Goal: Contribute content: Add original content to the website for others to see

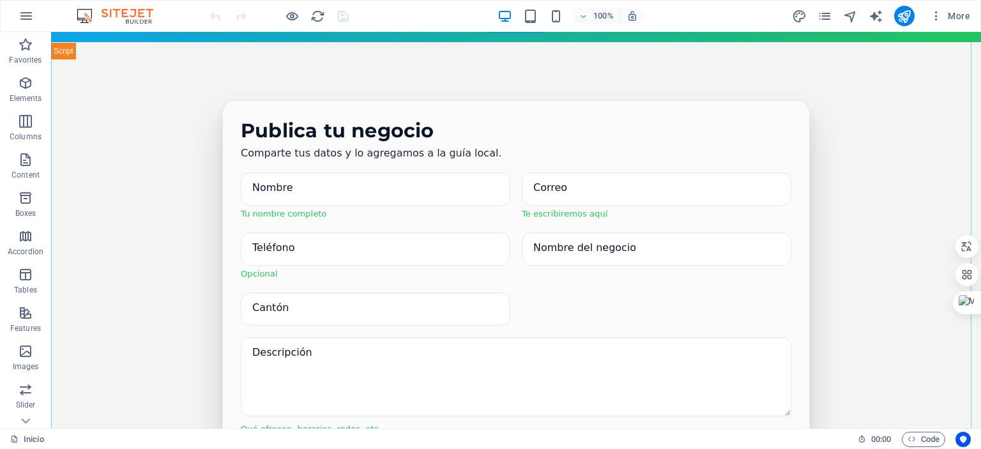
scroll to position [1214, 0]
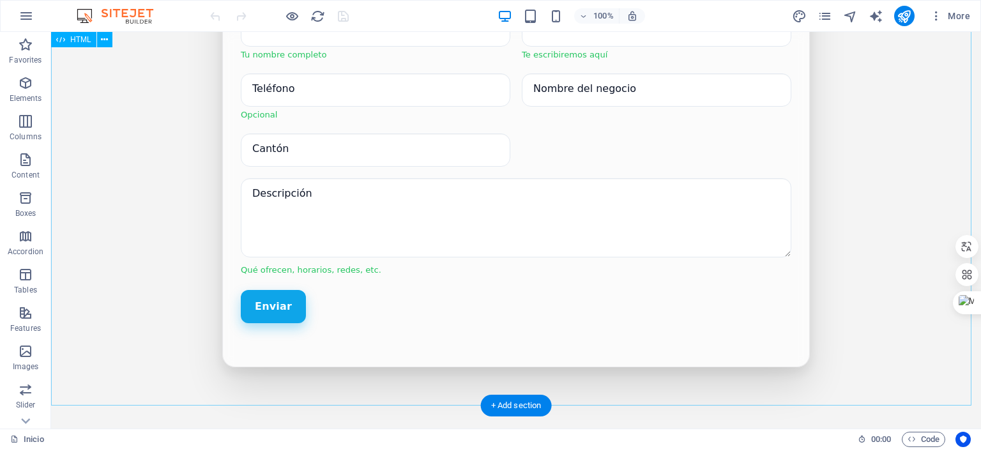
click at [884, 135] on div "Publica tu negocio Comparte tus datos y lo agregamos a la guía local. Nombre Tu…" at bounding box center [516, 173] width 930 height 546
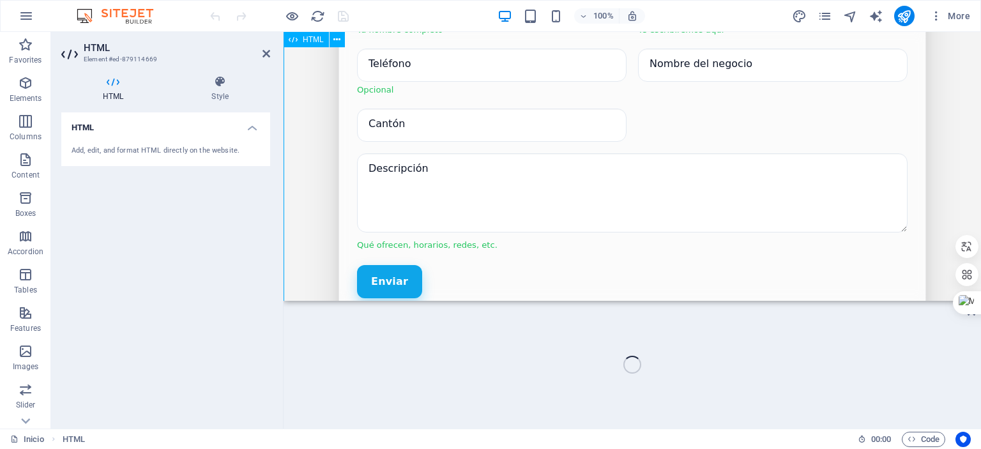
scroll to position [1172, 0]
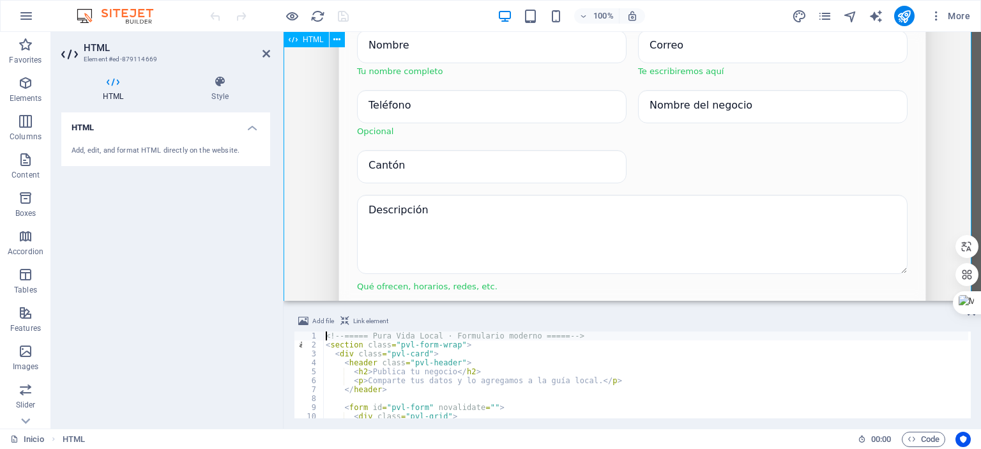
drag, startPoint x: 839, startPoint y: 333, endPoint x: 535, endPoint y: 270, distance: 309.8
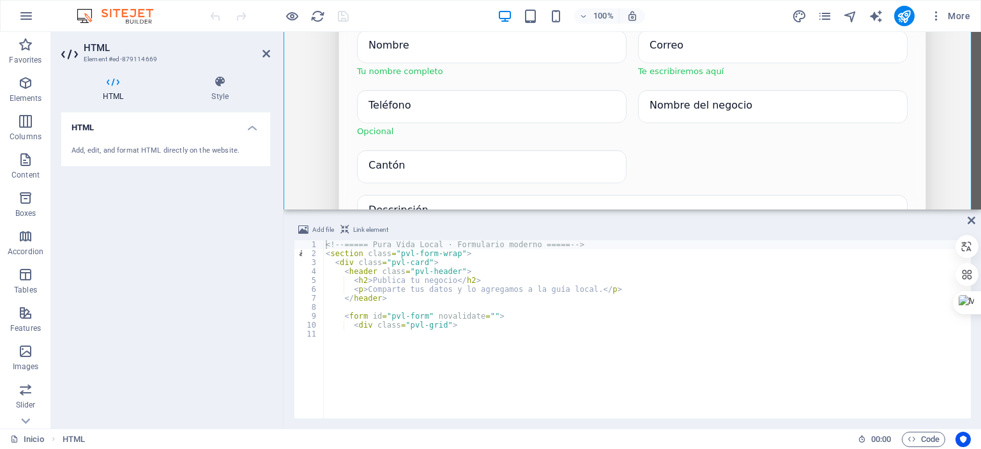
drag, startPoint x: 538, startPoint y: 220, endPoint x: 256, endPoint y: 175, distance: 286.6
click at [539, 207] on div "Drag here to replace the existing content. Press “Ctrl” if you want to create a…" at bounding box center [633, 121] width 698 height 178
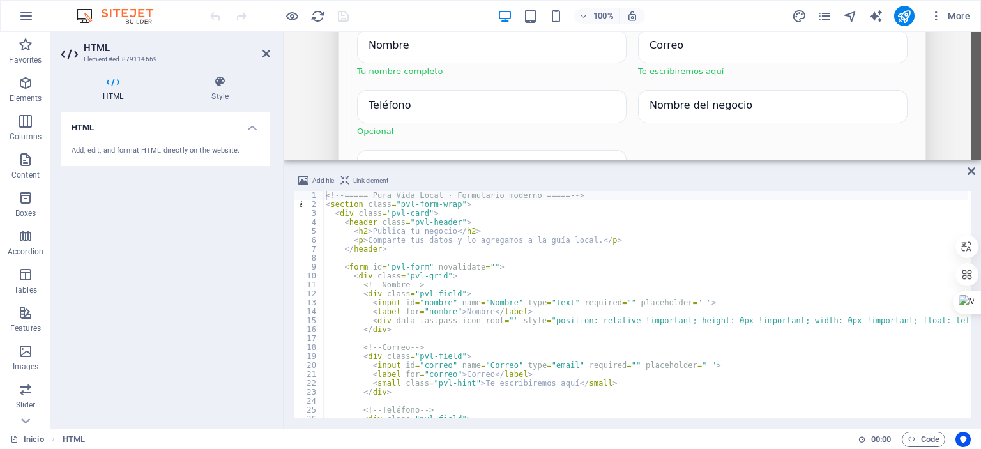
drag, startPoint x: 531, startPoint y: 210, endPoint x: 538, endPoint y: 158, distance: 52.1
click at [538, 158] on div "Drag here to replace the existing content. Press “Ctrl” if you want to create a…" at bounding box center [633, 230] width 698 height 397
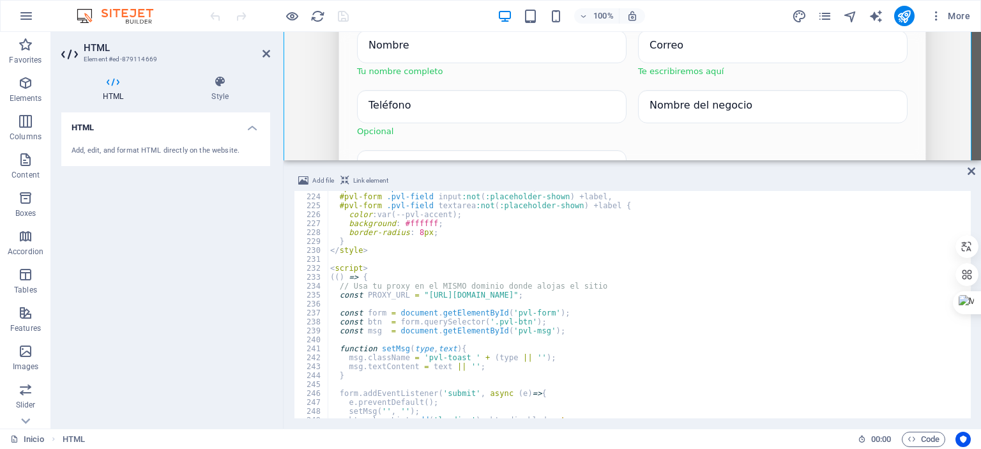
scroll to position [1993, 0]
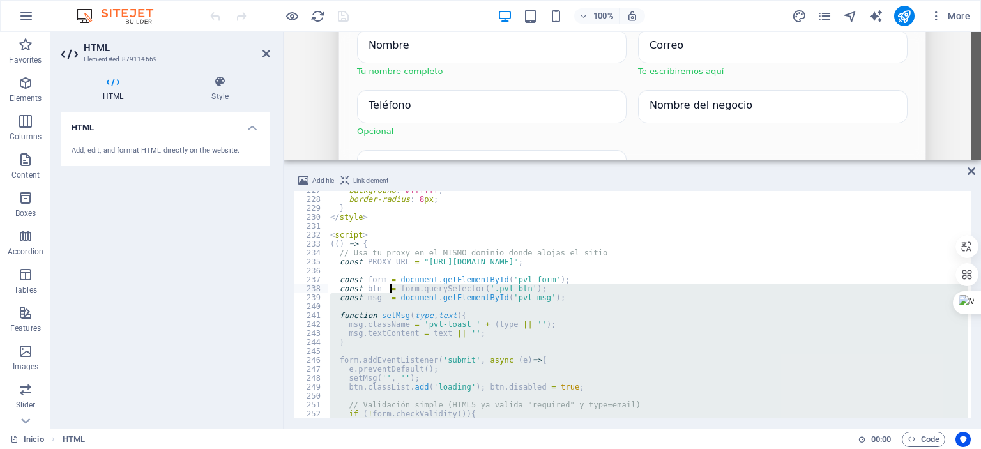
scroll to position [2026, 0]
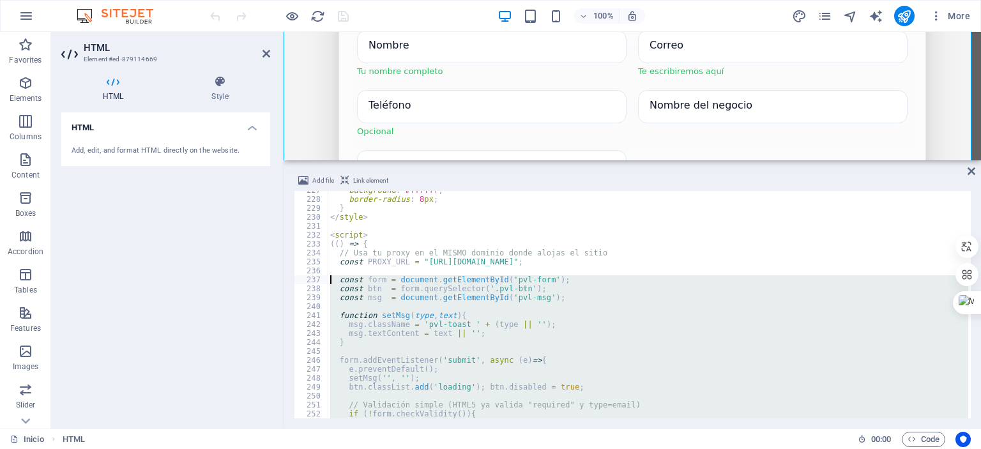
drag, startPoint x: 411, startPoint y: 401, endPoint x: 319, endPoint y: 279, distance: 153.3
click at [307, 277] on div "const form = document.getElementById('pvl-form'); 227 228 229 230 231 232 233 2…" at bounding box center [632, 304] width 677 height 227
type textarea "const form = document.getElementById('pvl-form'); const btn = form.querySelecto…"
paste textarea
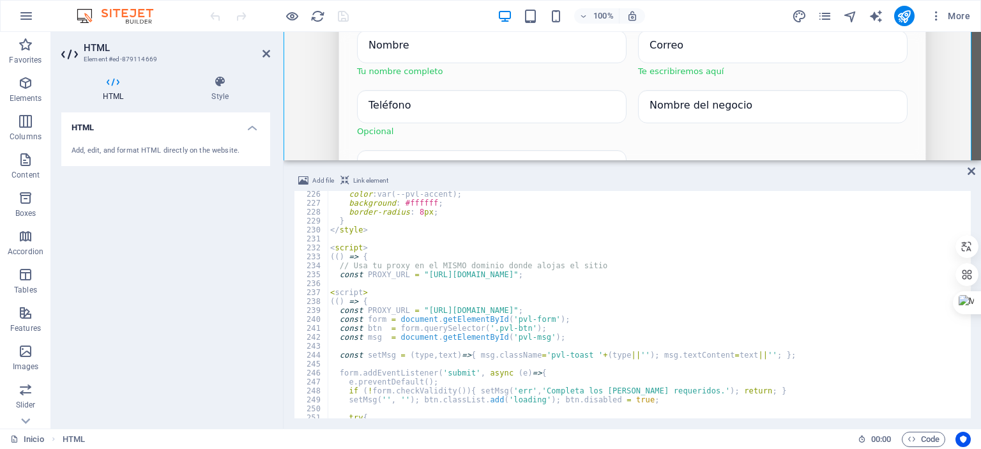
scroll to position [2013, 0]
drag, startPoint x: 595, startPoint y: 276, endPoint x: 420, endPoint y: 273, distance: 175.1
drag, startPoint x: 581, startPoint y: 311, endPoint x: 439, endPoint y: 312, distance: 141.8
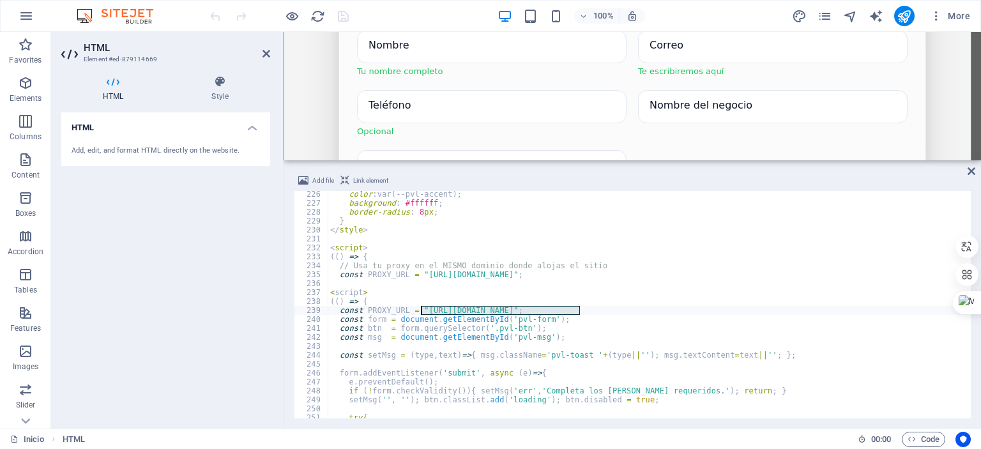
paste textarea "[DOMAIN_NAME][URL]""
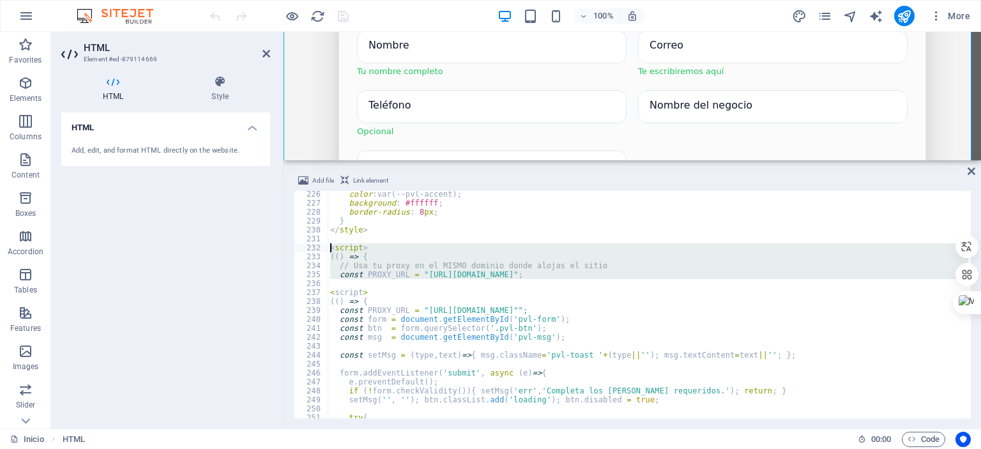
drag, startPoint x: 388, startPoint y: 285, endPoint x: 312, endPoint y: 247, distance: 84.8
click at [312, 247] on div "const PROXY_URL = "[URL][DOMAIN_NAME]""; 226 227 228 229 230 231 232 233 234 23…" at bounding box center [632, 304] width 677 height 227
type textarea "<script> (() => {"
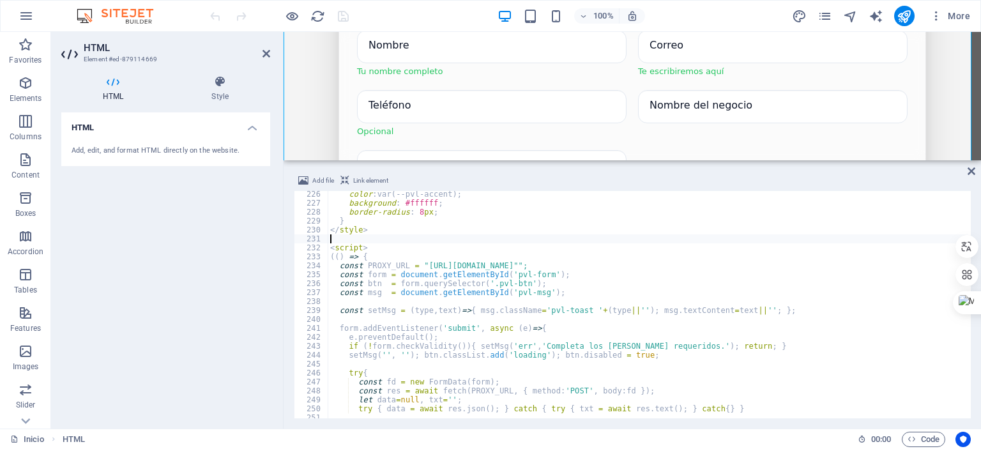
type textarea "const PROXY_URL = "[URL][DOMAIN_NAME]";"
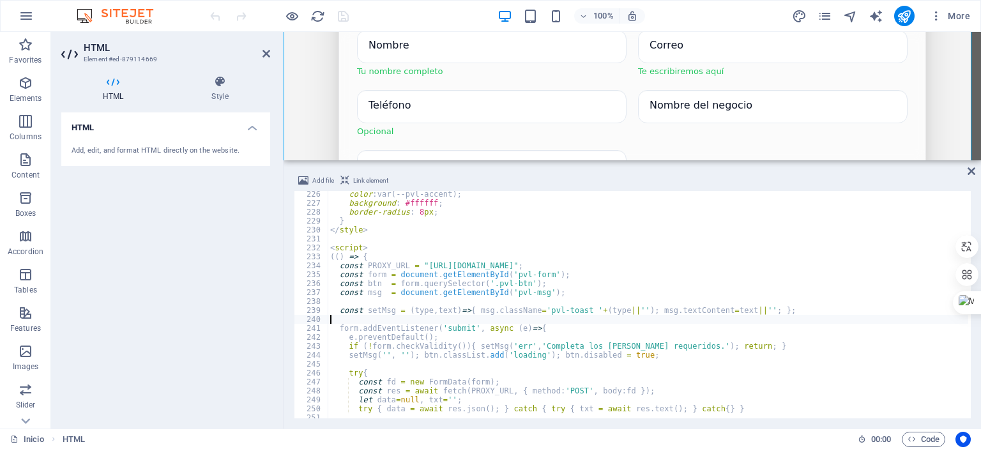
type textarea "const btn = form.querySelector('.pvl-btn');"
click at [902, 13] on icon "publish" at bounding box center [904, 16] width 15 height 15
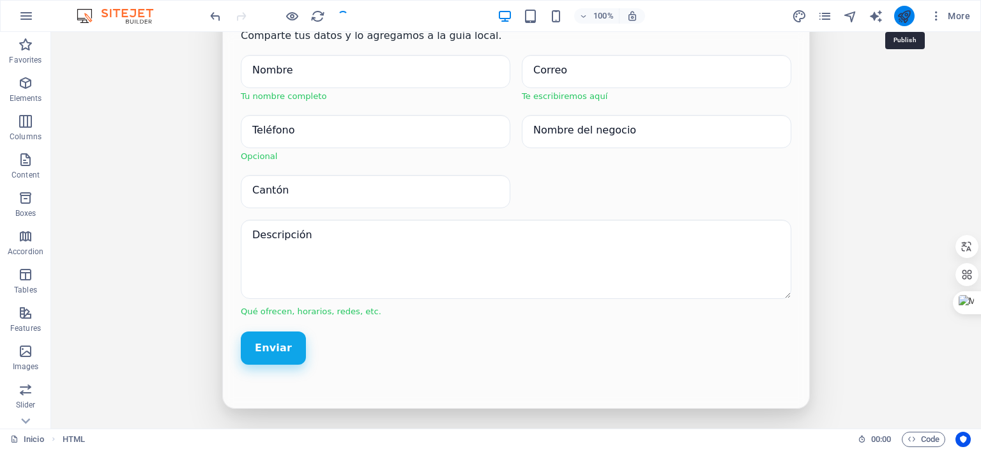
scroll to position [1196, 0]
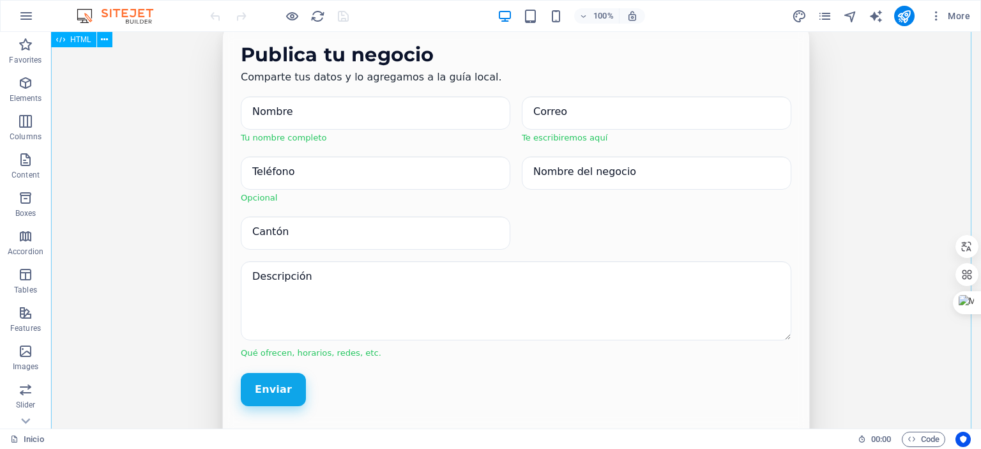
scroll to position [1150, 0]
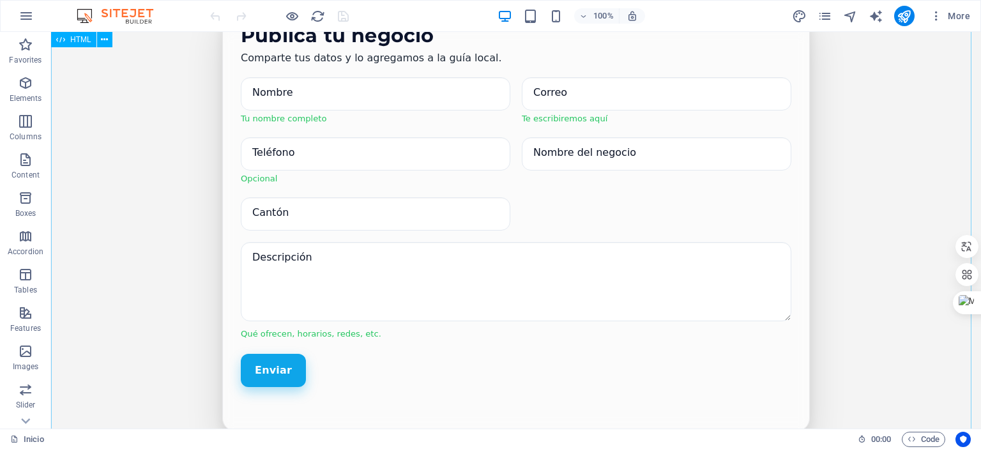
click at [856, 162] on div "Publica tu negocio Comparte tus datos y lo agregamos a la guía local. Nombre Tu…" at bounding box center [516, 237] width 930 height 546
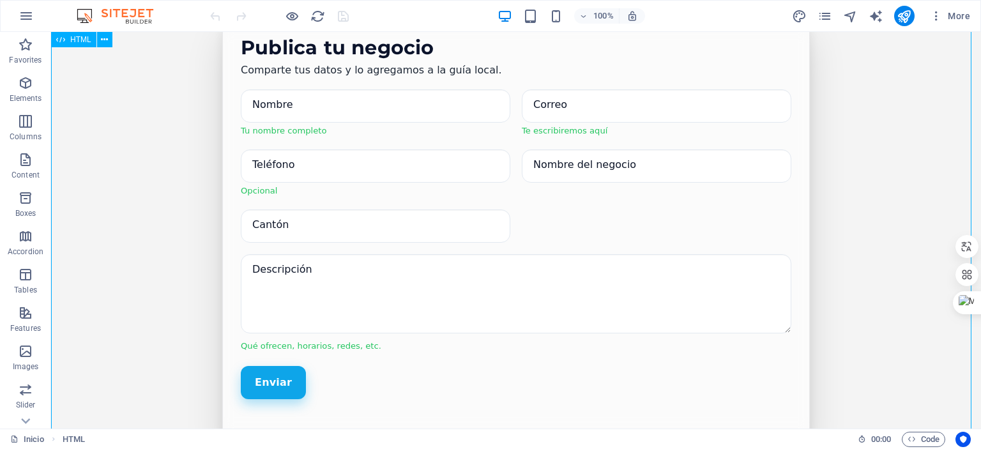
scroll to position [1086, 0]
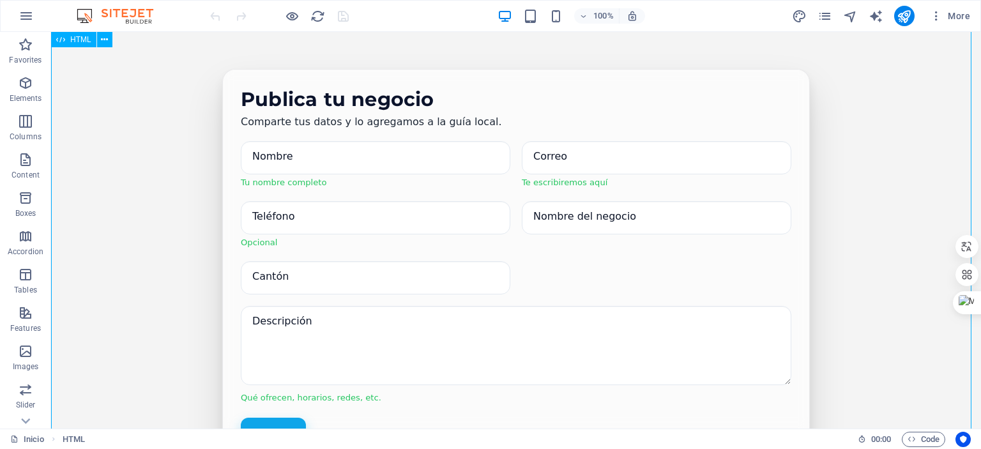
click at [871, 94] on div "Publica tu negocio Comparte tus datos y lo agregamos a la guía local. Nombre Tu…" at bounding box center [516, 301] width 930 height 546
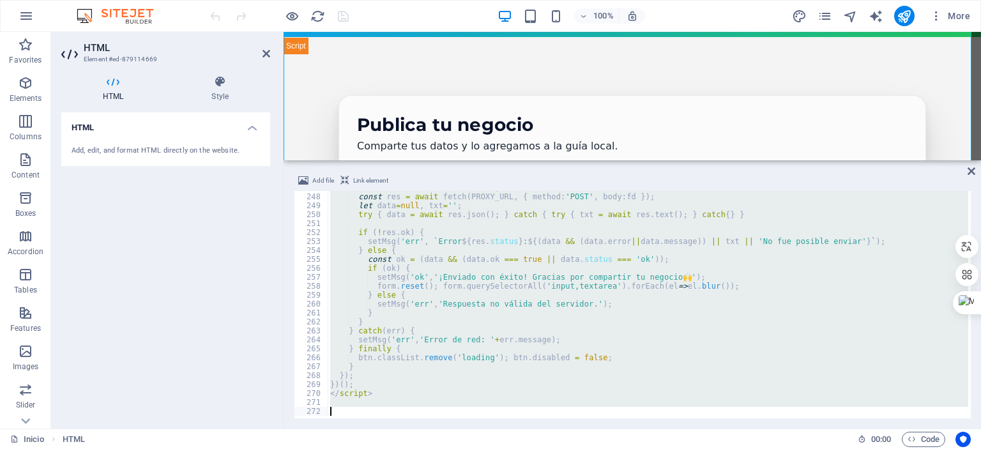
scroll to position [2208, 0]
drag, startPoint x: 331, startPoint y: 286, endPoint x: 386, endPoint y: 444, distance: 167.7
click at [369, 429] on section "Favorites Elements Columns Content Boxes Accordion Tables Features Images Slide…" at bounding box center [490, 230] width 981 height 397
click at [261, 54] on header "HTML Element #ed-879114669" at bounding box center [165, 48] width 209 height 33
click at [264, 52] on icon at bounding box center [267, 54] width 8 height 10
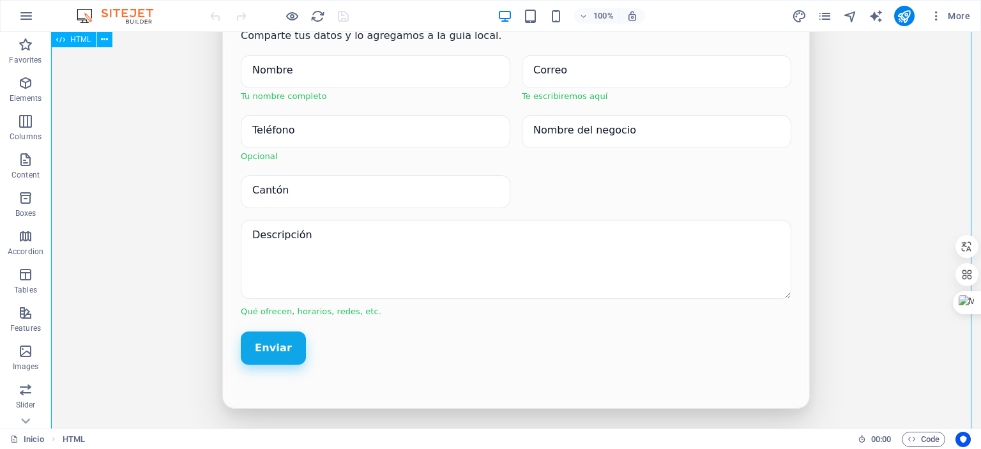
scroll to position [1108, 0]
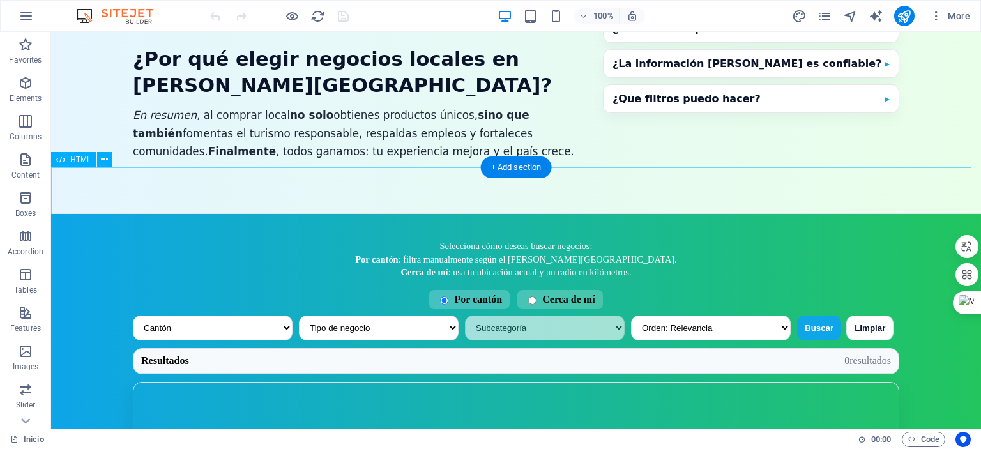
scroll to position [575, 0]
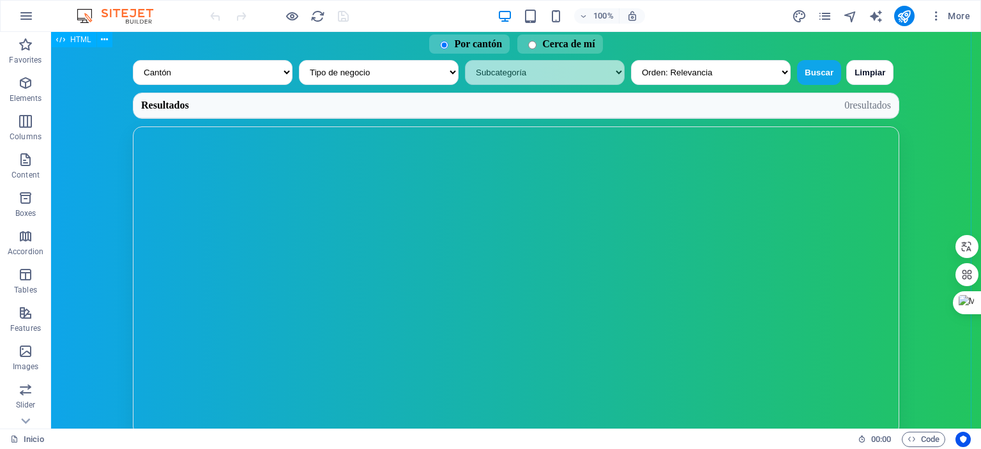
click at [951, 232] on div "Selecciona cómo deseas buscar negocios: Por cantón : filtra manualmente según e…" at bounding box center [516, 205] width 920 height 495
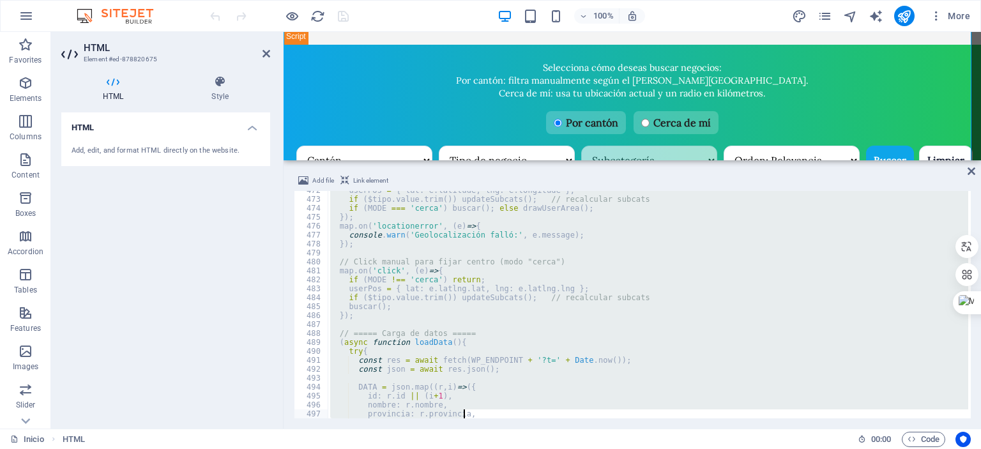
scroll to position [4414, 0]
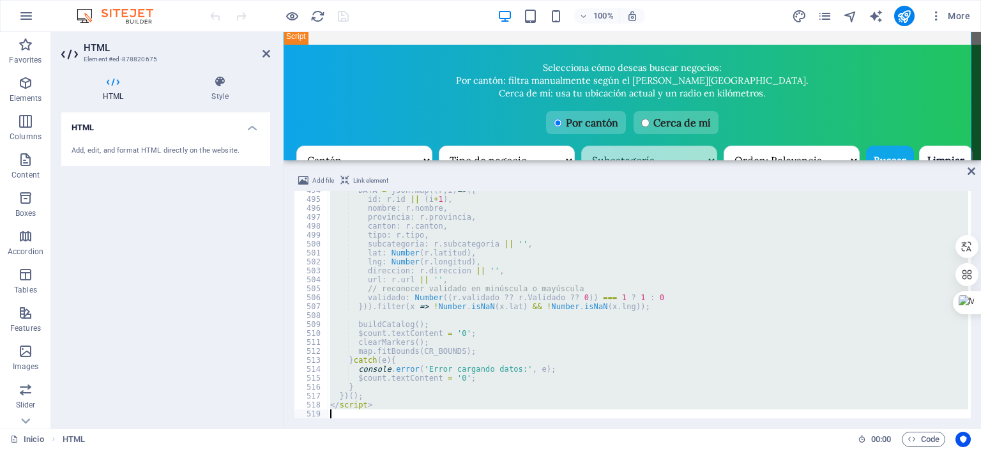
drag, startPoint x: 327, startPoint y: 194, endPoint x: 469, endPoint y: 448, distance: 291.7
click at [469, 429] on section "Favorites Elements Columns Content Boxes Accordion Tables Features Images Slide…" at bounding box center [490, 230] width 981 height 397
type textarea "</script>"
